Goal: Obtain resource: Download file/media

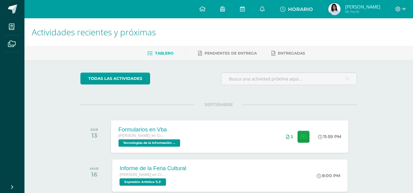
click at [167, 134] on div "[PERSON_NAME] en Ciencias y Letras" at bounding box center [150, 136] width 63 height 7
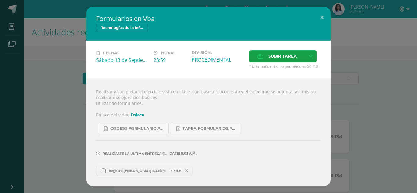
click at [122, 170] on span "Registro [PERSON_NAME] 5.3.xlsm" at bounding box center [137, 171] width 63 height 5
click at [119, 126] on span "CODIGO formulario.pdf" at bounding box center [137, 128] width 55 height 5
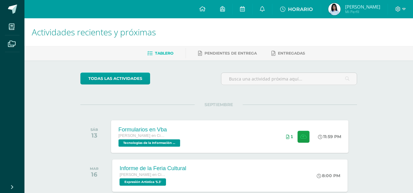
click at [187, 137] on div "Formularios en Vba Quinto Bachillerato en Ciencias y Letras Tecnologías de la I…" at bounding box center [150, 136] width 78 height 33
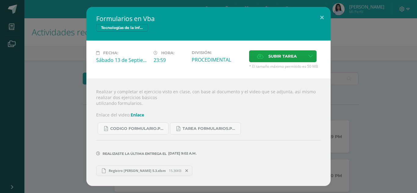
click at [137, 116] on link "Enlace" at bounding box center [137, 115] width 13 height 6
